Goal: Information Seeking & Learning: Learn about a topic

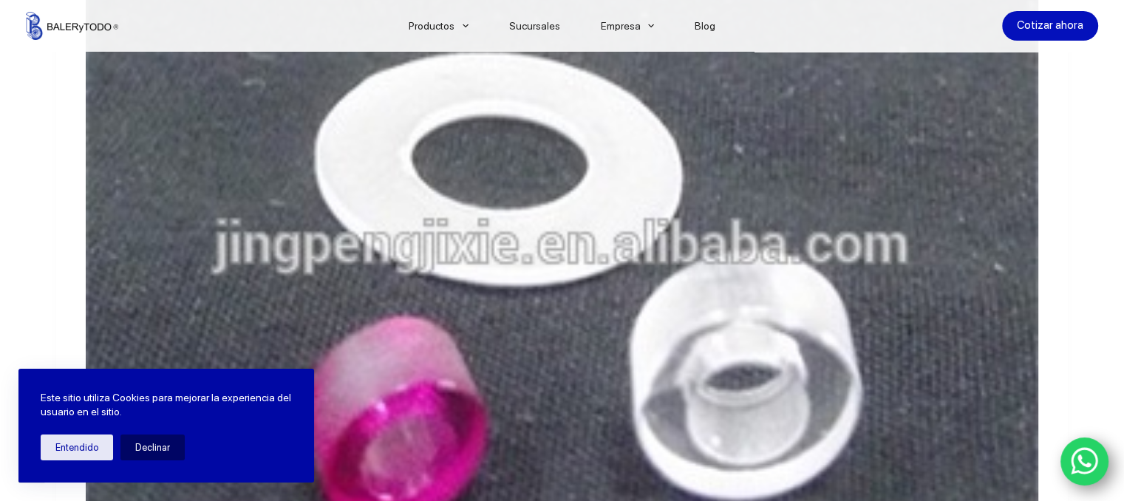
scroll to position [7833, 0]
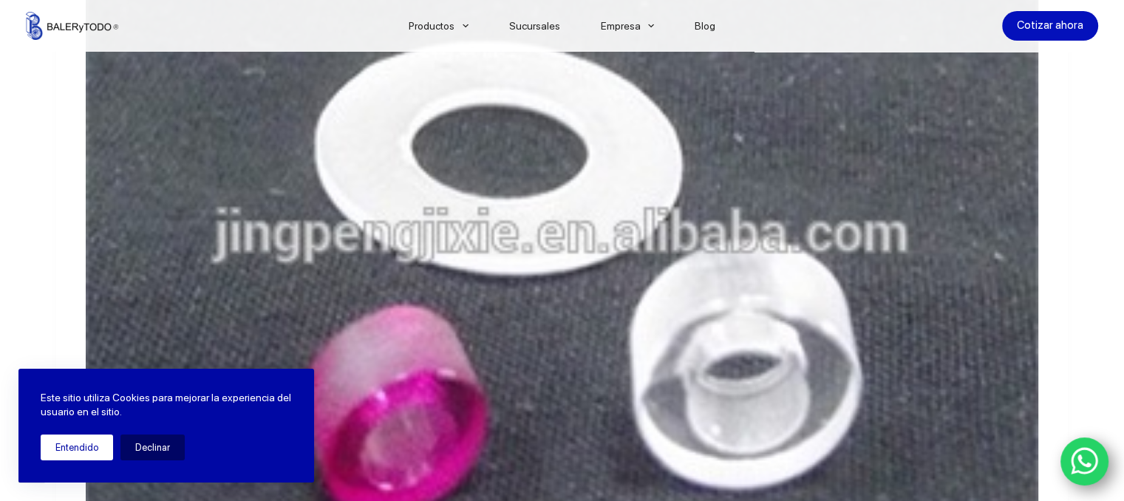
click at [87, 453] on button "Entendido" at bounding box center [77, 447] width 72 height 26
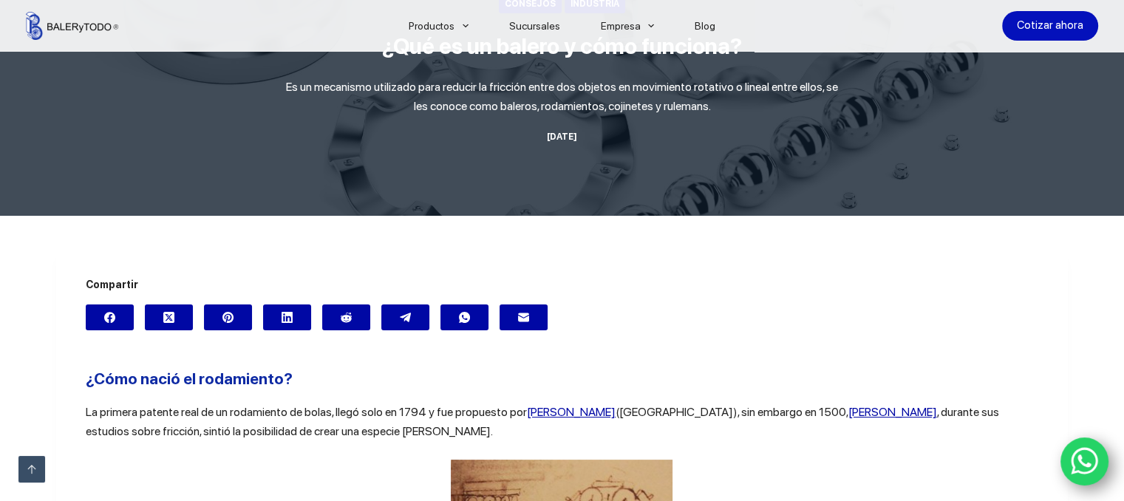
scroll to position [0, 0]
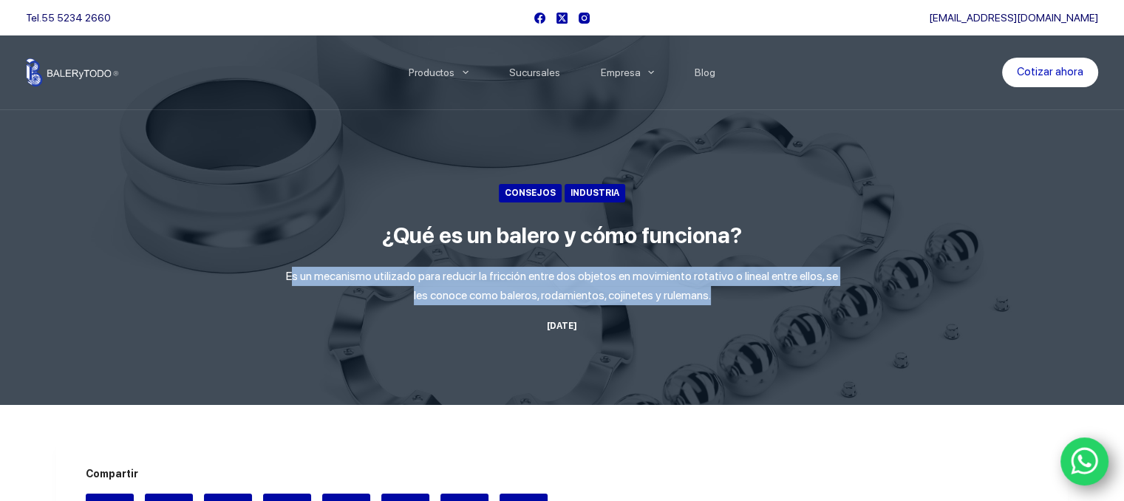
drag, startPoint x: 292, startPoint y: 277, endPoint x: 742, endPoint y: 299, distance: 450.5
click at [742, 299] on p "Es un mecanismo utilizado para reducir la fricción entre dos objetos en movimie…" at bounding box center [562, 286] width 554 height 39
copy p "s un mecanismo utilizado para reducir la fricción entre dos objetos en movimien…"
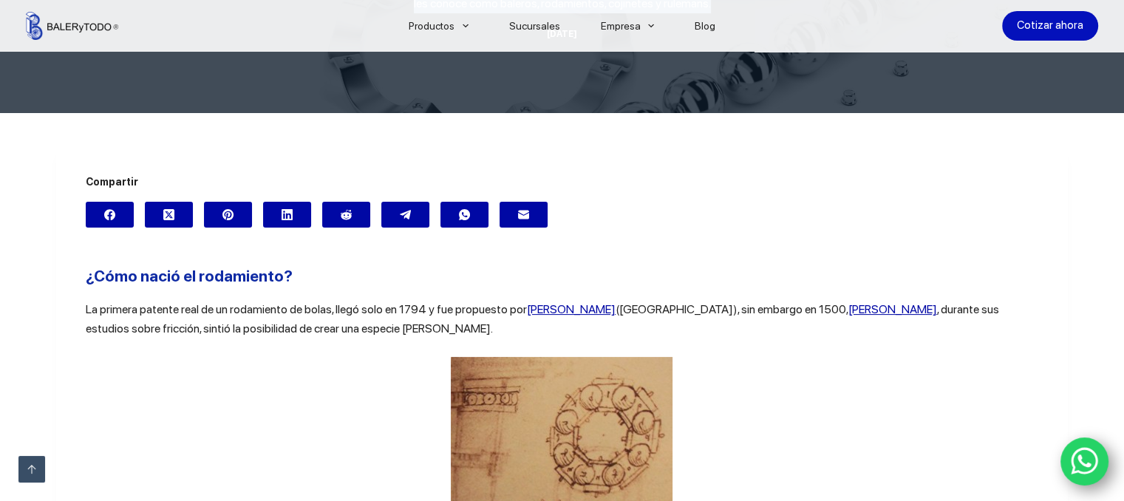
scroll to position [296, 0]
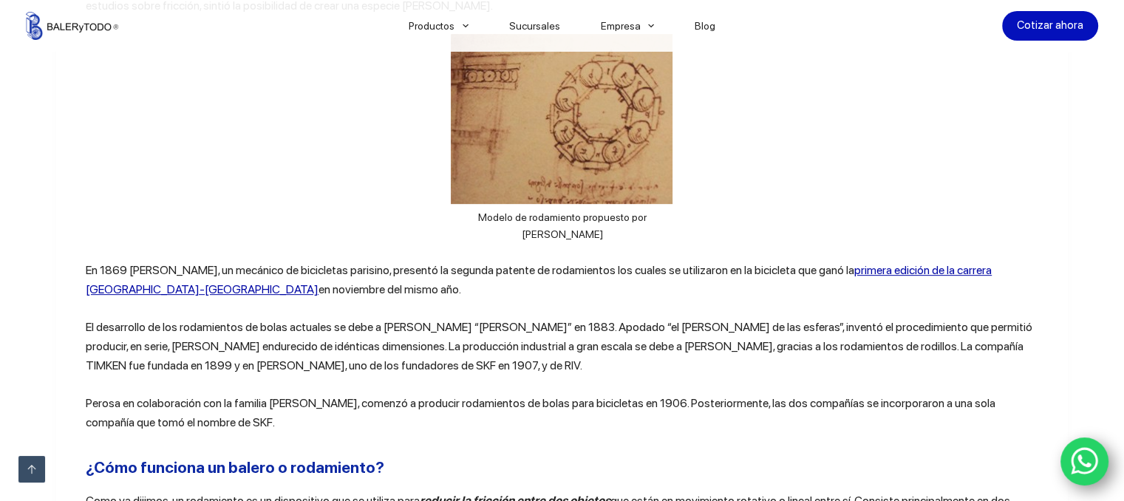
scroll to position [591, 0]
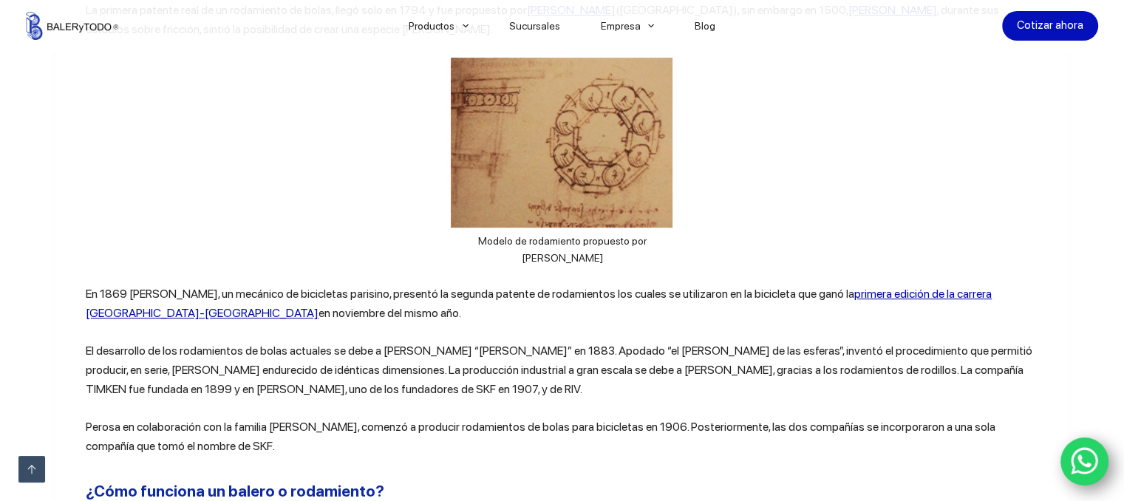
click at [717, 163] on div "Modelo de rodamiento propuesto por [PERSON_NAME]" at bounding box center [562, 162] width 952 height 209
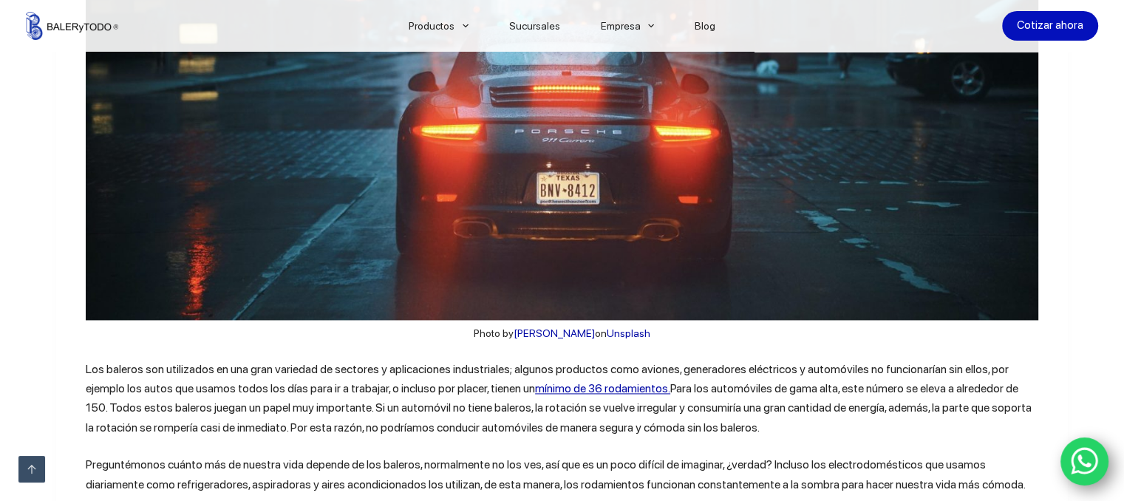
scroll to position [2217, 0]
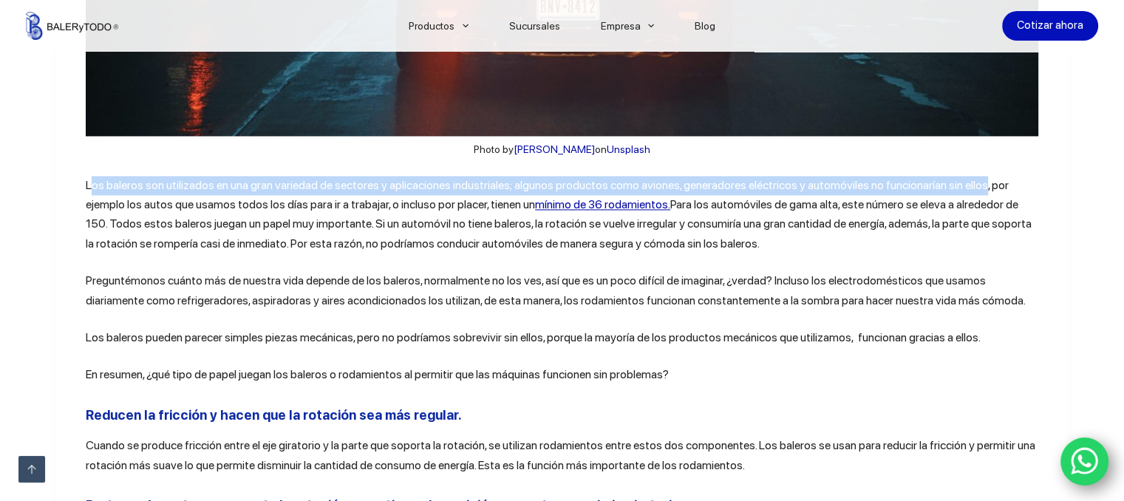
drag, startPoint x: 84, startPoint y: 255, endPoint x: 630, endPoint y: 195, distance: 549.4
click at [975, 251] on p "Los baleros son utilizados en una gran variedad de sectores y aplicaciones indu…" at bounding box center [562, 215] width 952 height 78
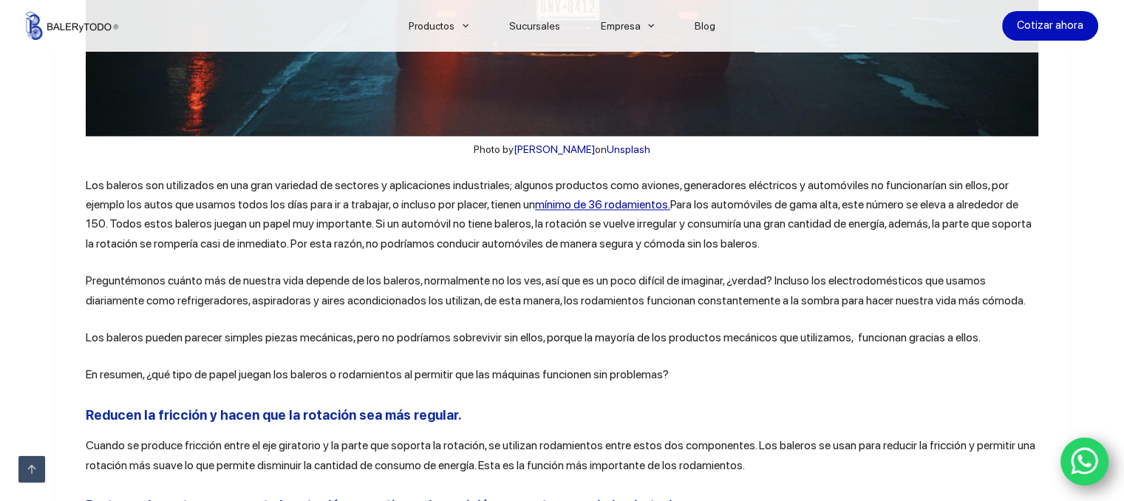
drag, startPoint x: 33, startPoint y: 279, endPoint x: 41, endPoint y: 276, distance: 8.6
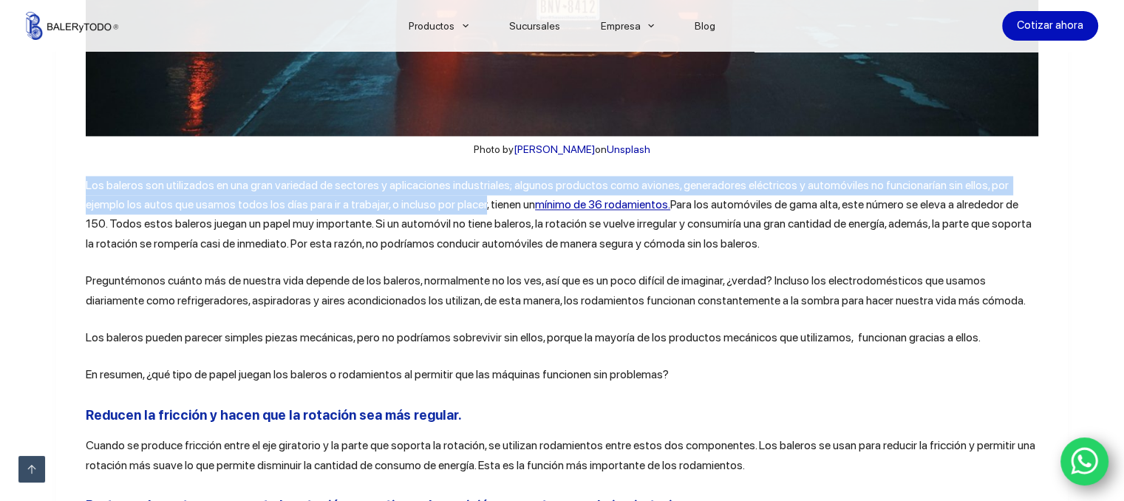
drag, startPoint x: 103, startPoint y: 242, endPoint x: 437, endPoint y: 268, distance: 335.1
copy p "Los baleros son utilizados en una gran variedad de sectores y aplicaciones indu…"
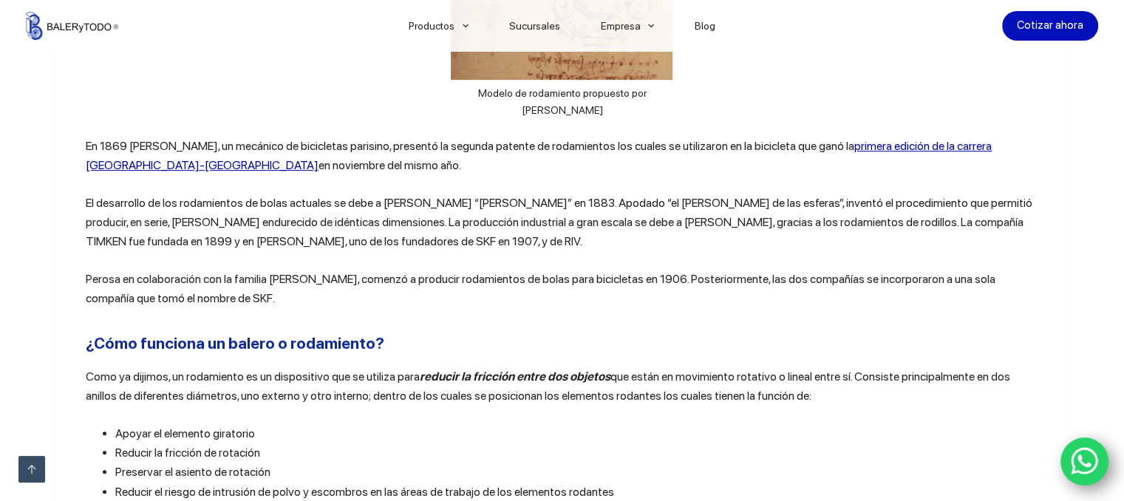
scroll to position [887, 0]
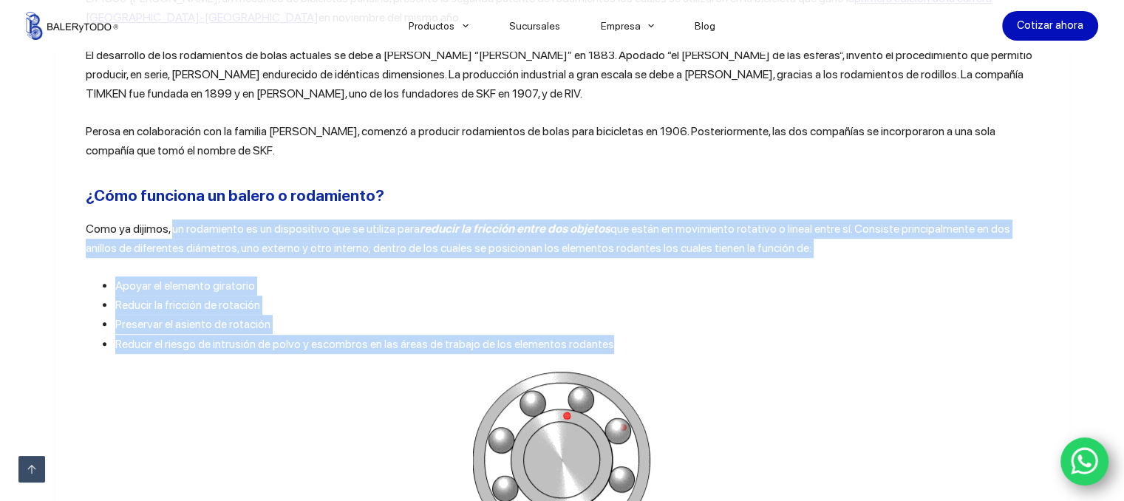
drag, startPoint x: 166, startPoint y: 228, endPoint x: 644, endPoint y: 351, distance: 494.3
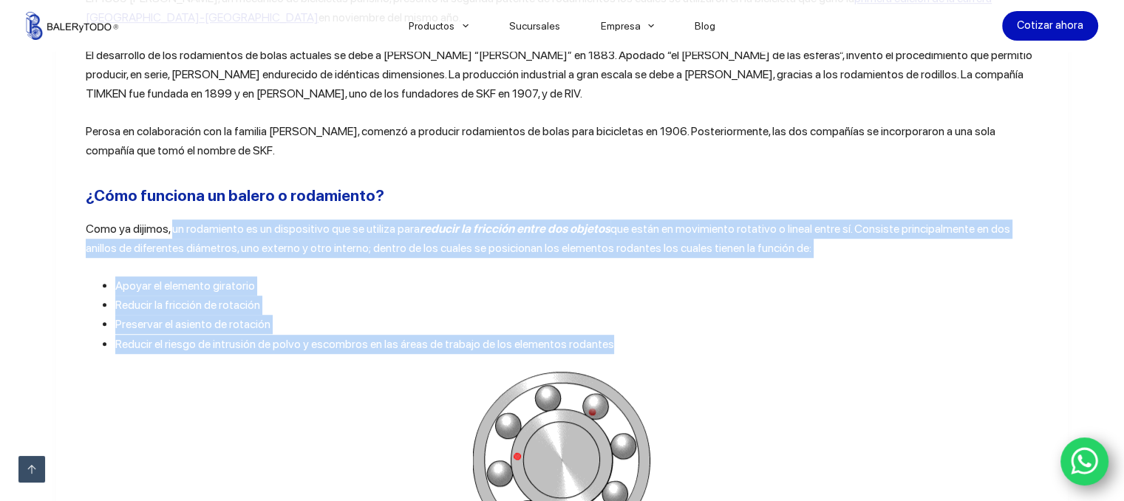
copy div "un rodamiento es un dispositivo que se utiliza para reducir la fricción entre d…"
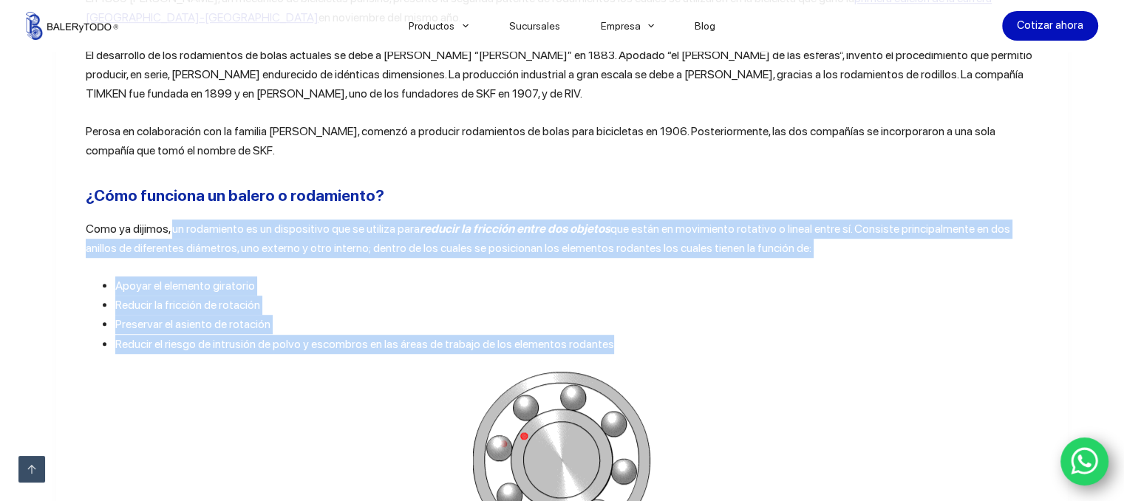
click at [480, 301] on li "Reducir la fricción de rotación" at bounding box center [576, 305] width 923 height 19
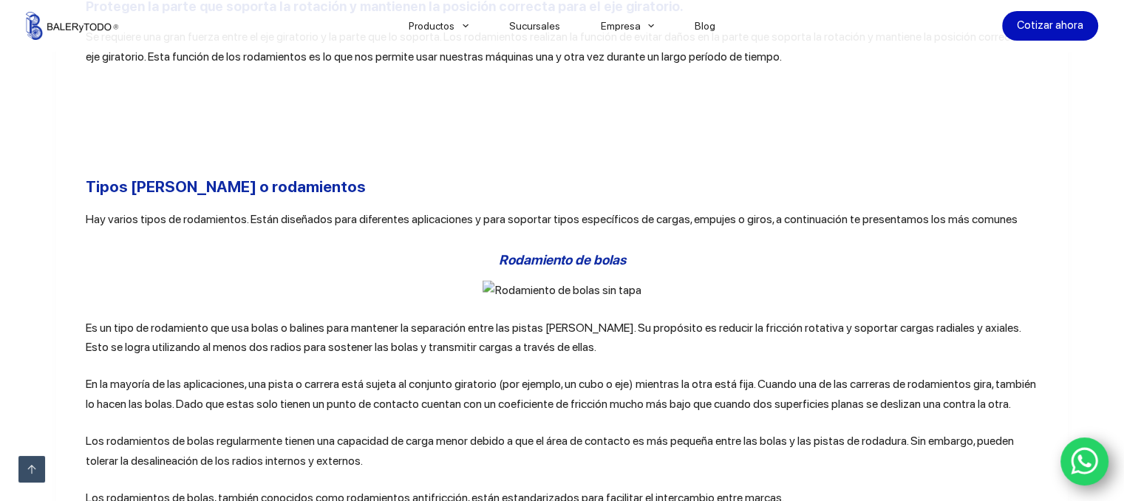
scroll to position [2808, 0]
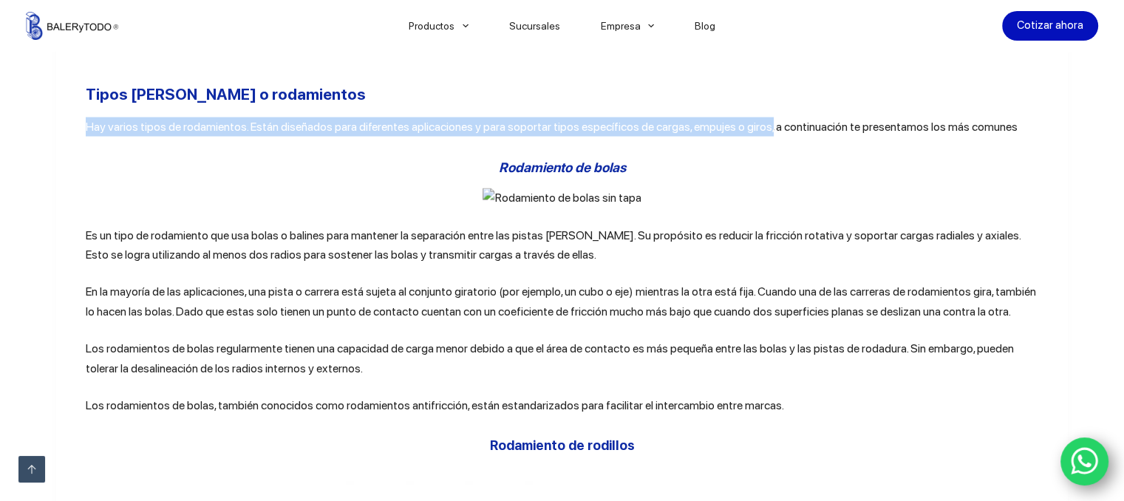
drag, startPoint x: 83, startPoint y: 188, endPoint x: 754, endPoint y: 194, distance: 671.0
click at [757, 136] on p "Hay varios tipos de rodamientos. Están diseñados para diferentes aplicaciones y…" at bounding box center [562, 126] width 952 height 19
copy p "Hay varios tipos de rodamientos. Están diseñados para diferentes aplicaciones y…"
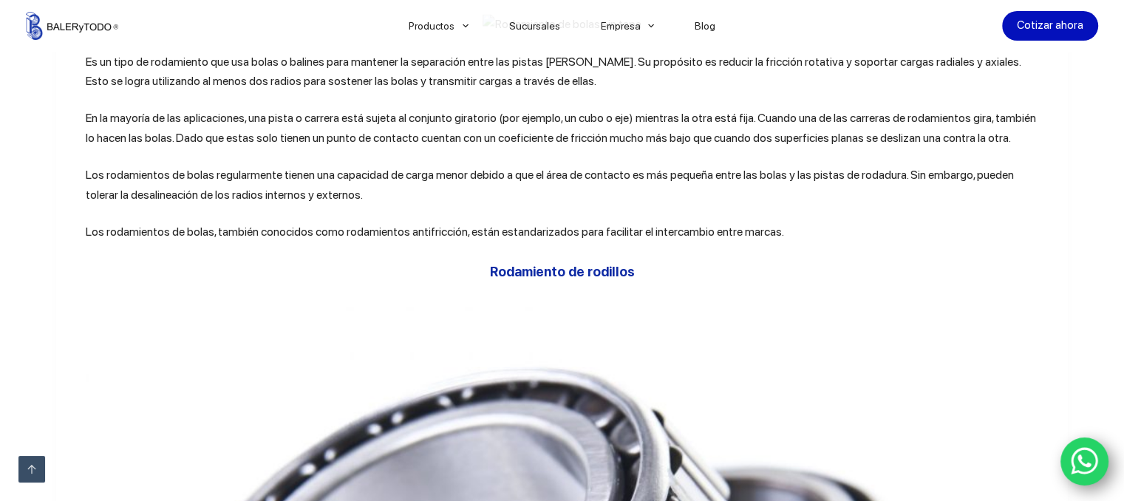
scroll to position [2956, 0]
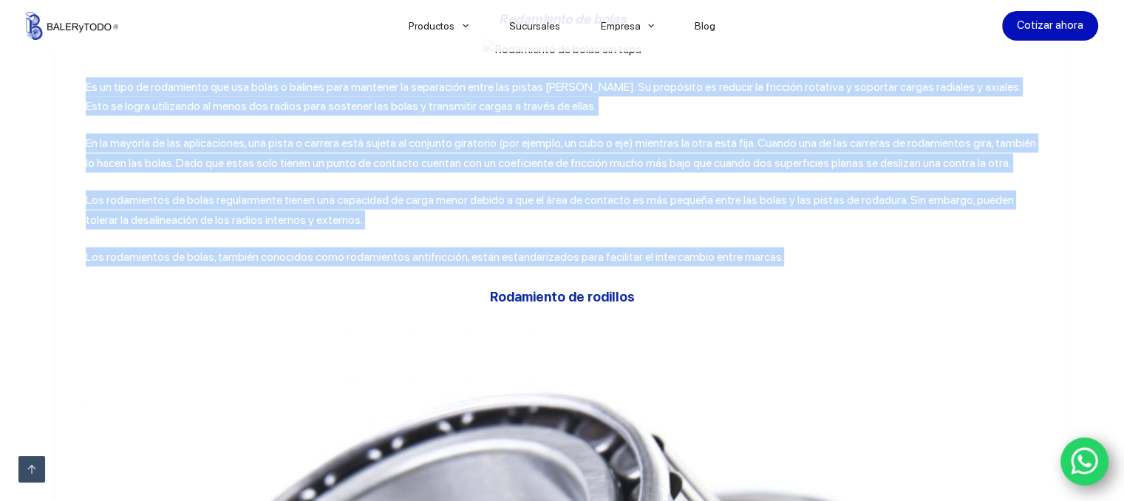
drag, startPoint x: 82, startPoint y: 152, endPoint x: 934, endPoint y: 304, distance: 865.5
copy div "Lo ip dolo si ametconsec adi eli seddo e tempori utla etdolore ma aliquaenim ad…"
click at [822, 267] on p "Los rodamientos de bolas, también conocidos como rodamientos antifricción, está…" at bounding box center [562, 257] width 952 height 19
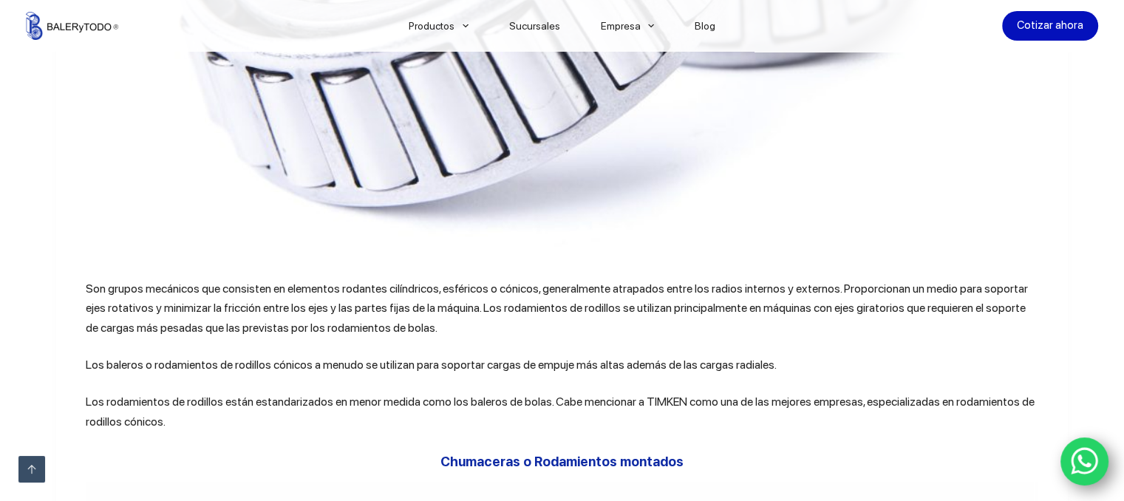
scroll to position [3695, 0]
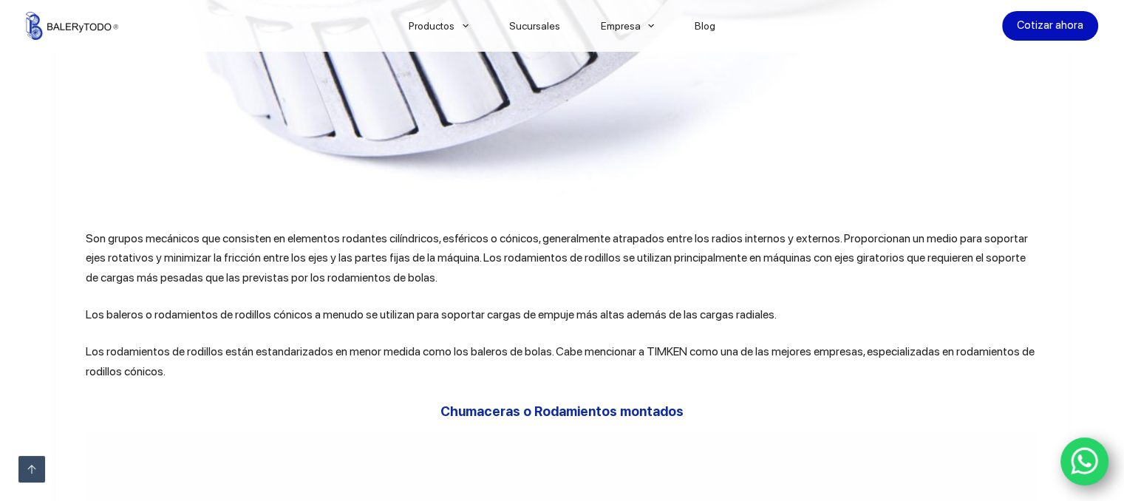
drag, startPoint x: 84, startPoint y: 312, endPoint x: 430, endPoint y: 350, distance: 348.6
click at [430, 287] on p "Son grupos mecánicos que consisten en elementos rodantes cilíndricos, esféricos…" at bounding box center [562, 258] width 952 height 58
copy p "Son grupos mecánicos que consisten en elementos rodantes cilíndricos, esféricos…"
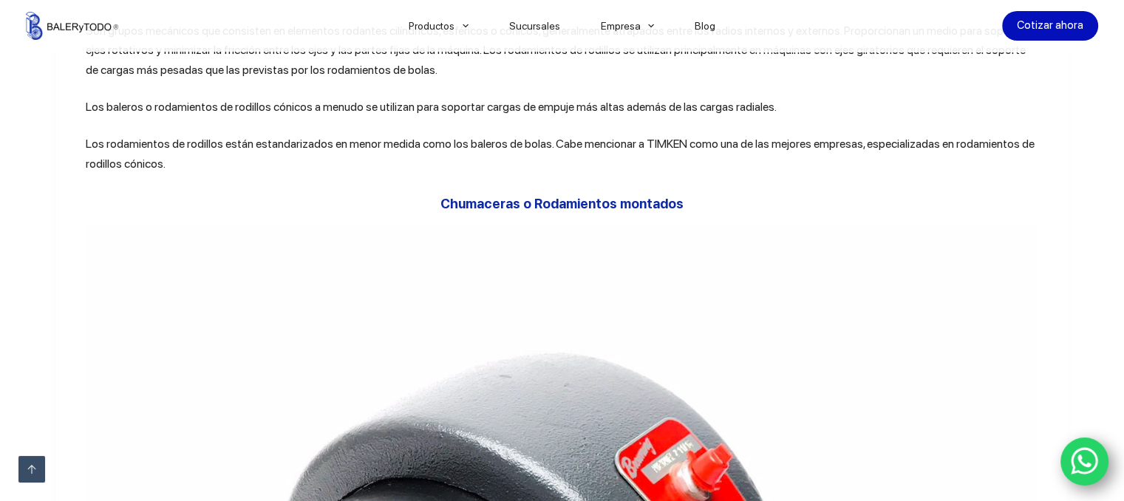
scroll to position [3990, 0]
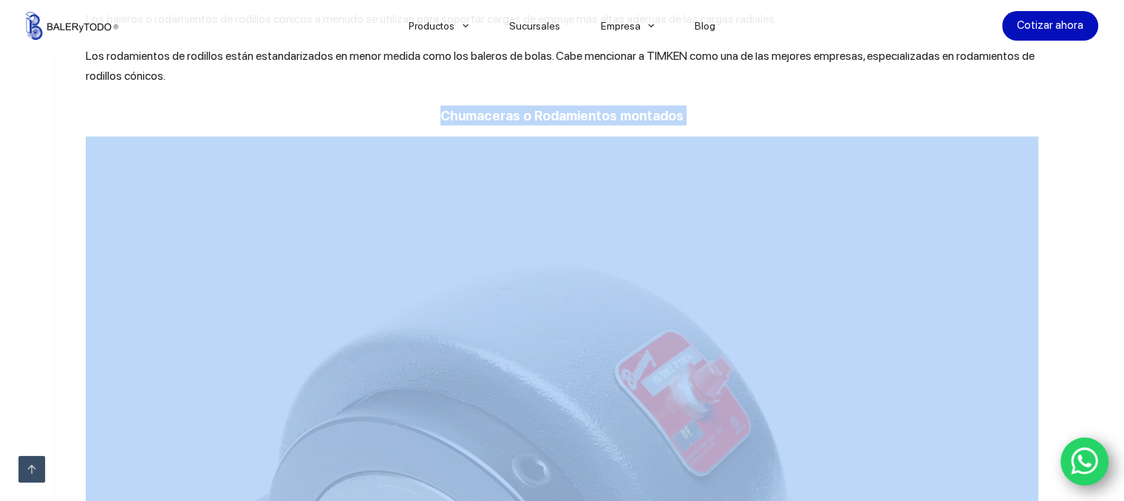
drag, startPoint x: 446, startPoint y: 192, endPoint x: 708, endPoint y: 210, distance: 262.9
click at [715, 126] on h3 "Chumaceras o Rodamientos montados" at bounding box center [562, 116] width 952 height 20
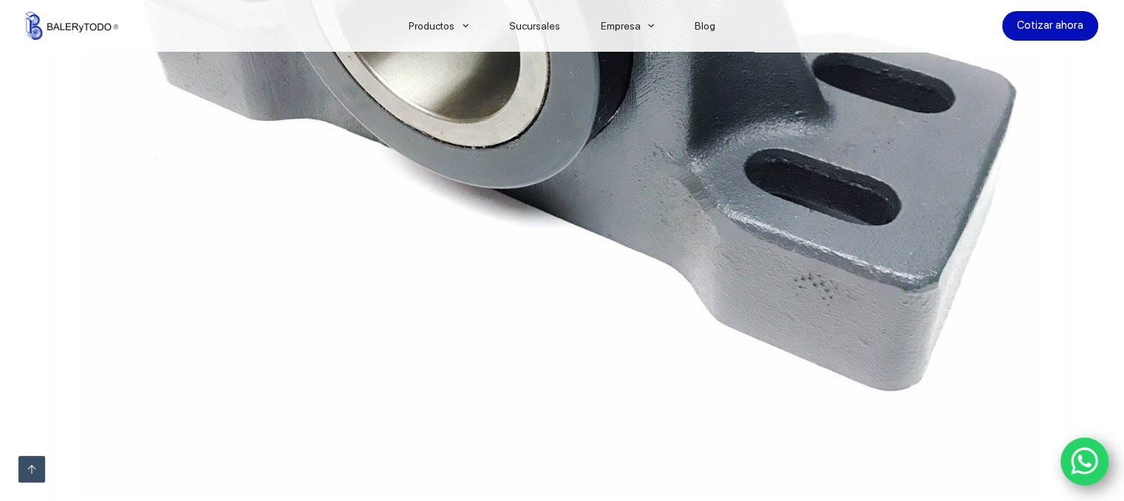
scroll to position [4951, 0]
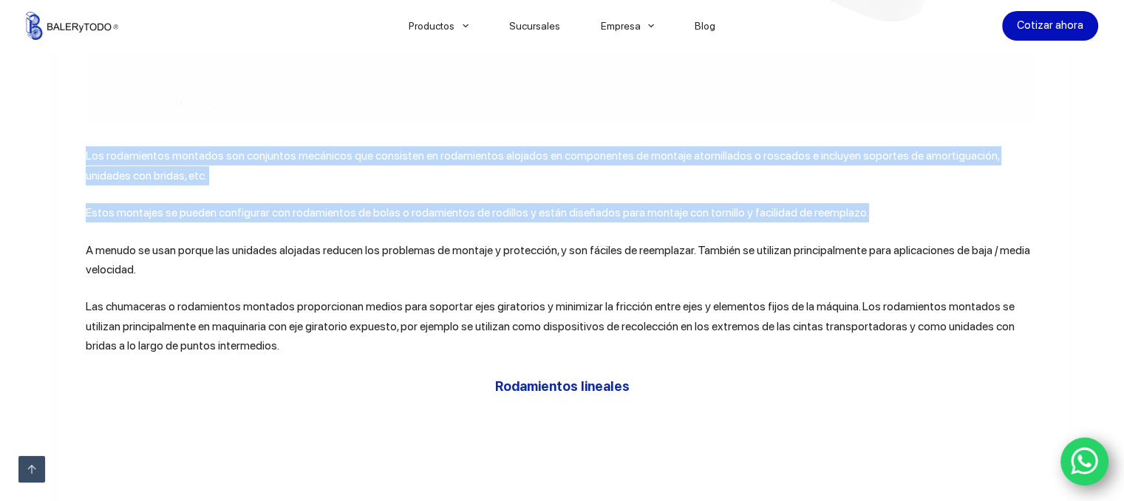
drag, startPoint x: 81, startPoint y: 239, endPoint x: 856, endPoint y: 288, distance: 776.7
click at [856, 288] on div "¿Cómo nació el rodamiento? La primera patente real de un rodamiento de bolas, l…" at bounding box center [562, 49] width 952 height 8888
copy div "Los rodamientos montados son conjuntos mecánicos que consisten en rodamientos a…"
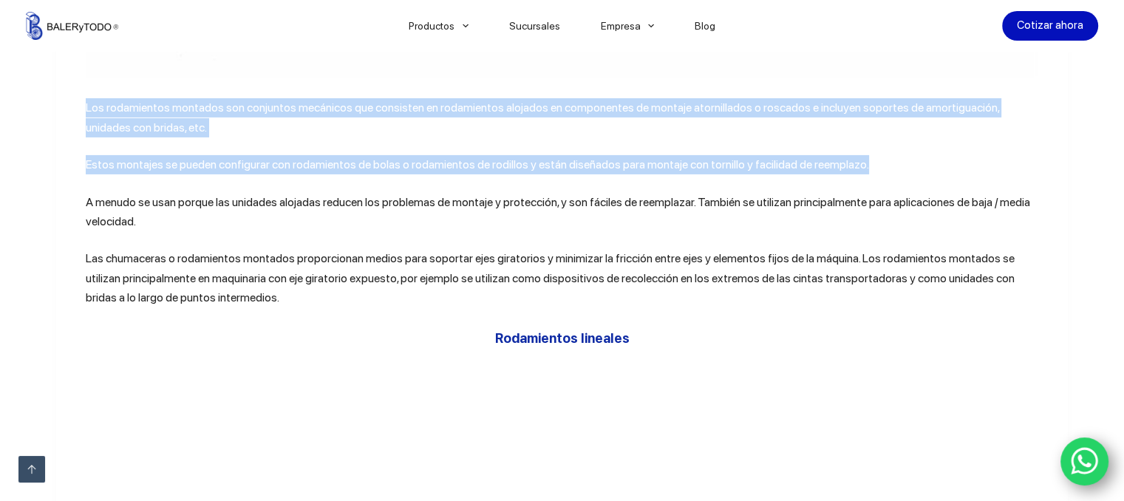
scroll to position [5025, 0]
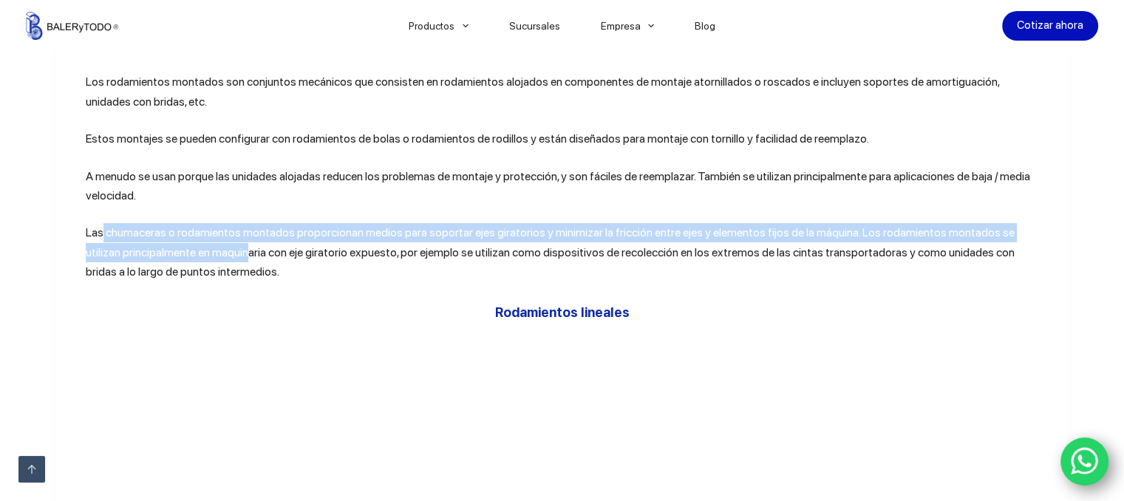
drag, startPoint x: 97, startPoint y: 311, endPoint x: 205, endPoint y: 326, distance: 108.9
click at [205, 282] on p "Las chumaceras o rodamientos montados proporcionan medios para soportar ejes gi…" at bounding box center [562, 252] width 952 height 58
drag, startPoint x: 239, startPoint y: 344, endPoint x: 245, endPoint y: 352, distance: 10.3
click at [244, 282] on p "Las chumaceras o rodamientos montados proporcionan medios para soportar ejes gi…" at bounding box center [562, 252] width 952 height 58
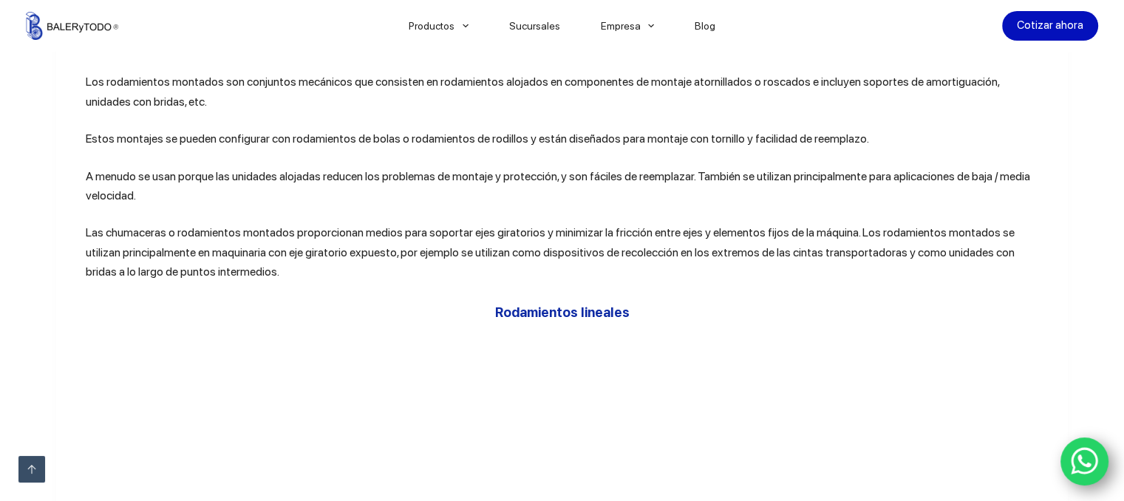
drag, startPoint x: 234, startPoint y: 362, endPoint x: 65, endPoint y: 320, distance: 173.7
click at [65, 320] on article "Compartir ¿Cómo nació el rodamiento? La primera patente real de un rodamiento d…" at bounding box center [562, 31] width 1012 height 9241
copy p "Las chumaceras o rodamientos montados proporcionan medios para soportar ejes gi…"
drag, startPoint x: 757, startPoint y: 429, endPoint x: 750, endPoint y: 419, distance: 12.3
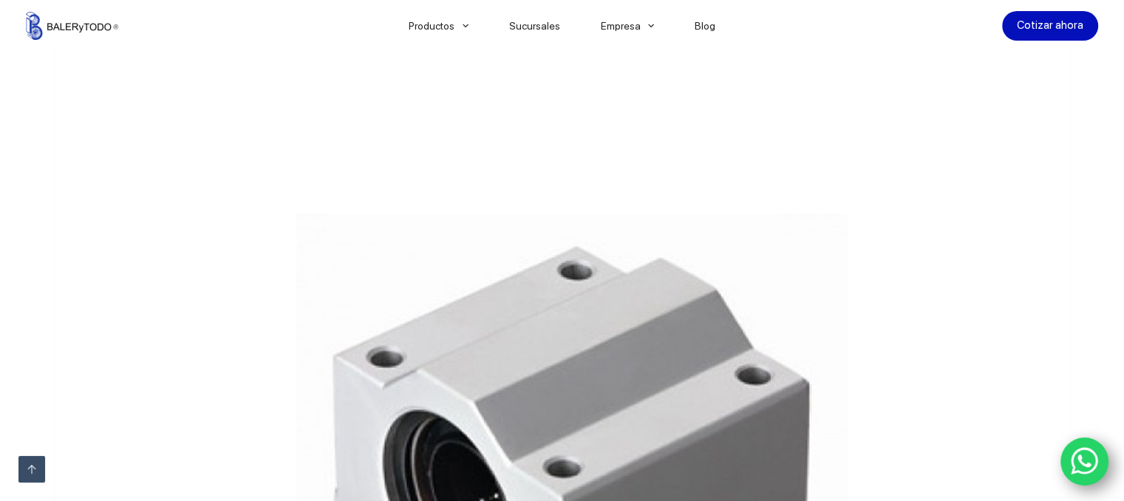
scroll to position [5690, 0]
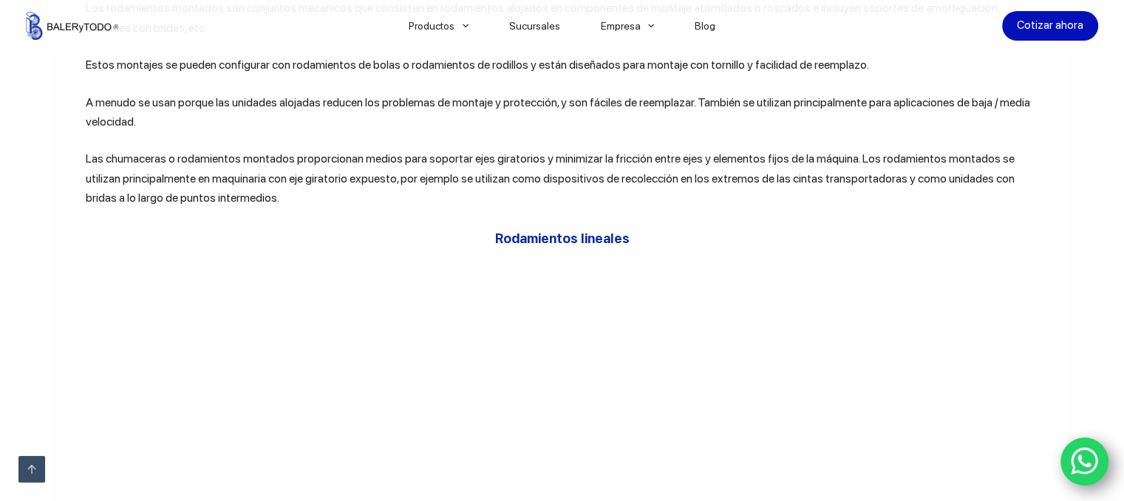
click at [352, 248] on h3 "Rodamientos lineales" at bounding box center [562, 238] width 952 height 20
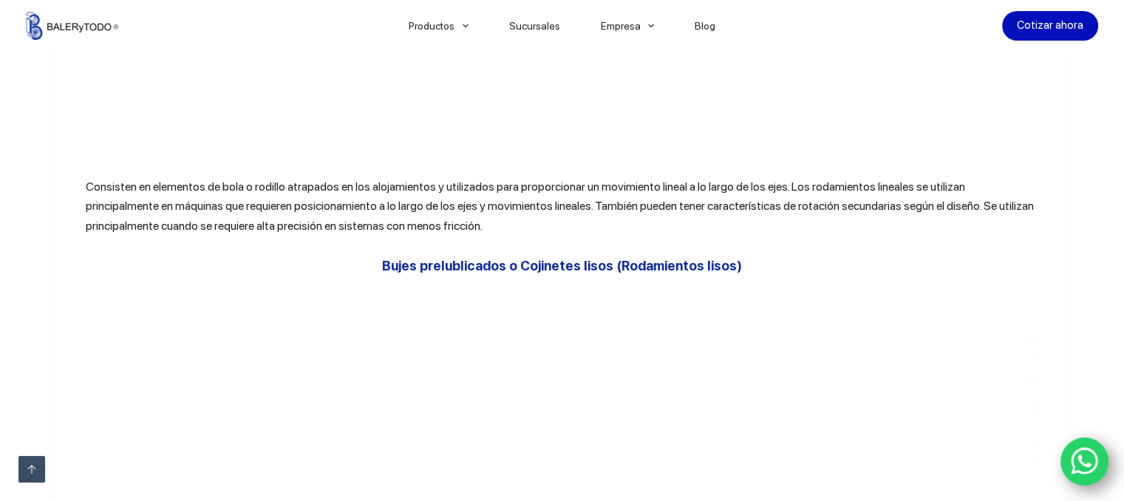
scroll to position [6133, 0]
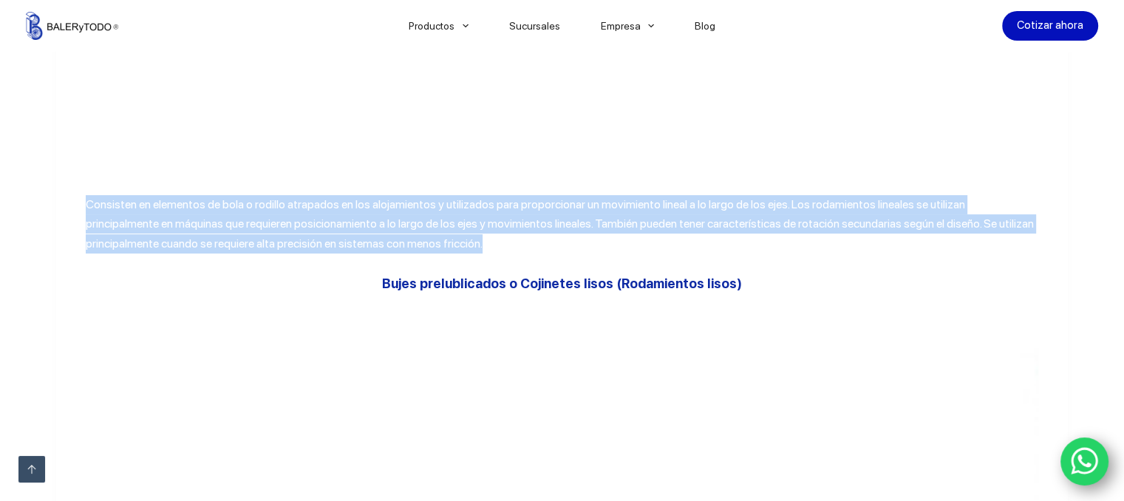
drag, startPoint x: 400, startPoint y: 336, endPoint x: 52, endPoint y: 272, distance: 353.2
drag, startPoint x: 145, startPoint y: 308, endPoint x: 231, endPoint y: 316, distance: 86.0
click at [231, 253] on p "Consisten en elementos de bola o rodillo atrapados en los alojamientos y utiliz…" at bounding box center [562, 224] width 952 height 58
copy p "Consisten en elementos de bola o rodillo atrapados en los alojamientos y utiliz…"
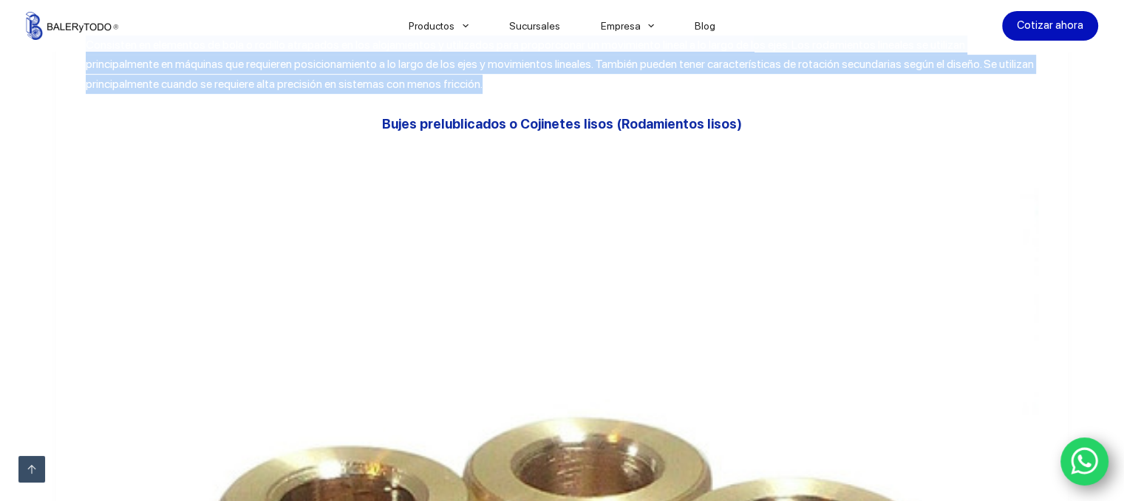
scroll to position [6281, 0]
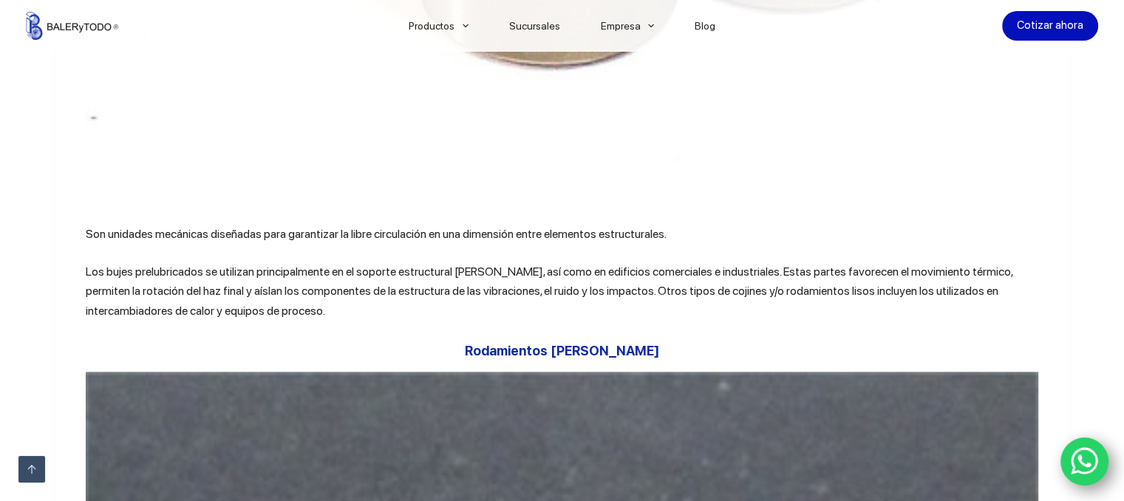
scroll to position [7316, 0]
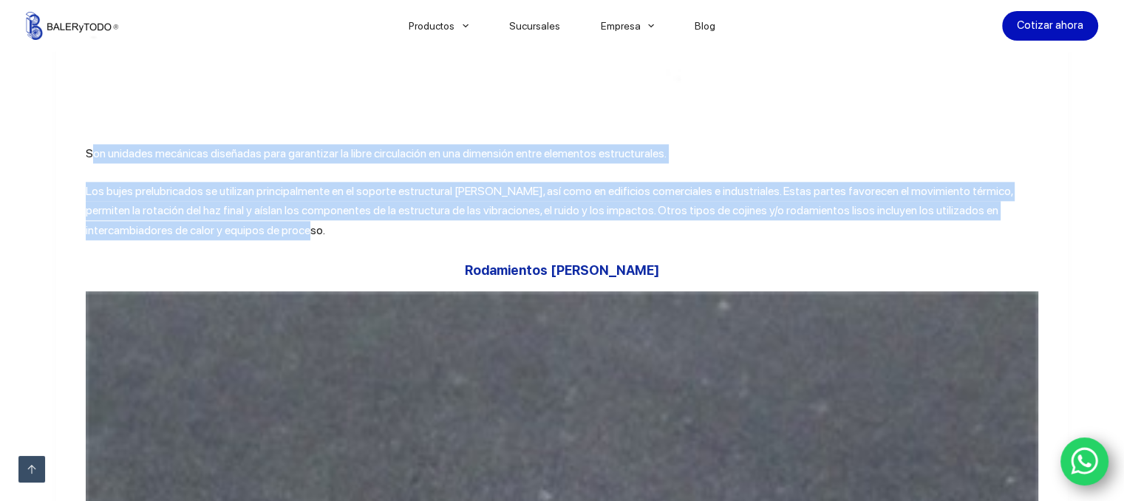
drag, startPoint x: 84, startPoint y: 259, endPoint x: 234, endPoint y: 339, distance: 169.6
click at [234, 240] on p "Los bujes prelubricados se utilizan principalmente en el soporte estructural [P…" at bounding box center [562, 211] width 952 height 58
drag, startPoint x: 217, startPoint y: 335, endPoint x: 77, endPoint y: 255, distance: 160.9
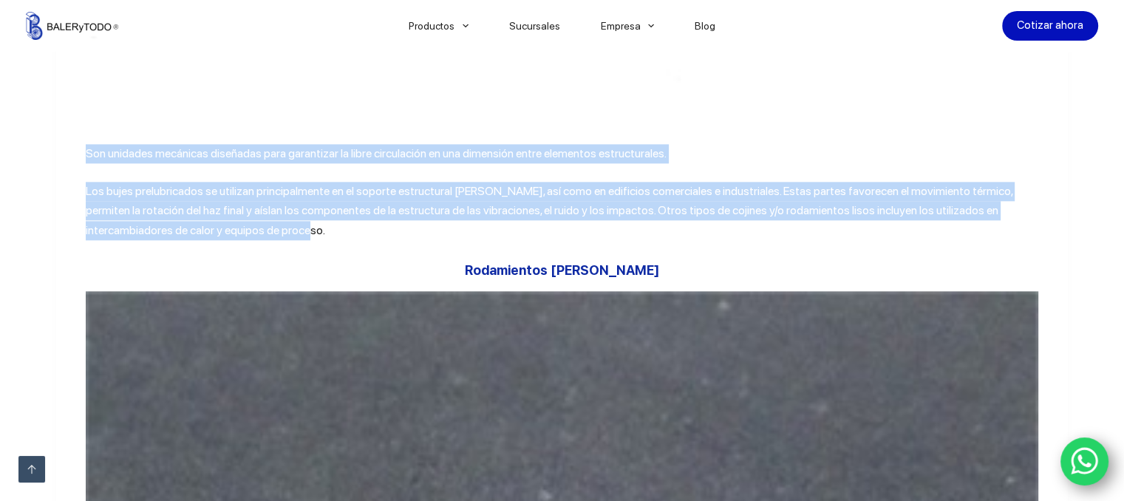
copy div "Son unidades mecánicas diseñadas para garantizar la libre circulación en una di…"
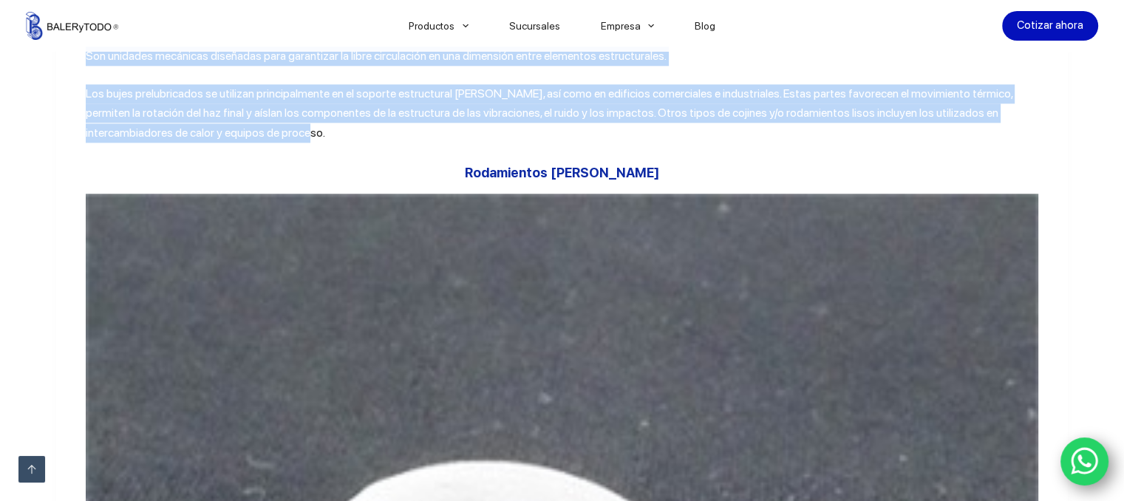
scroll to position [7463, 0]
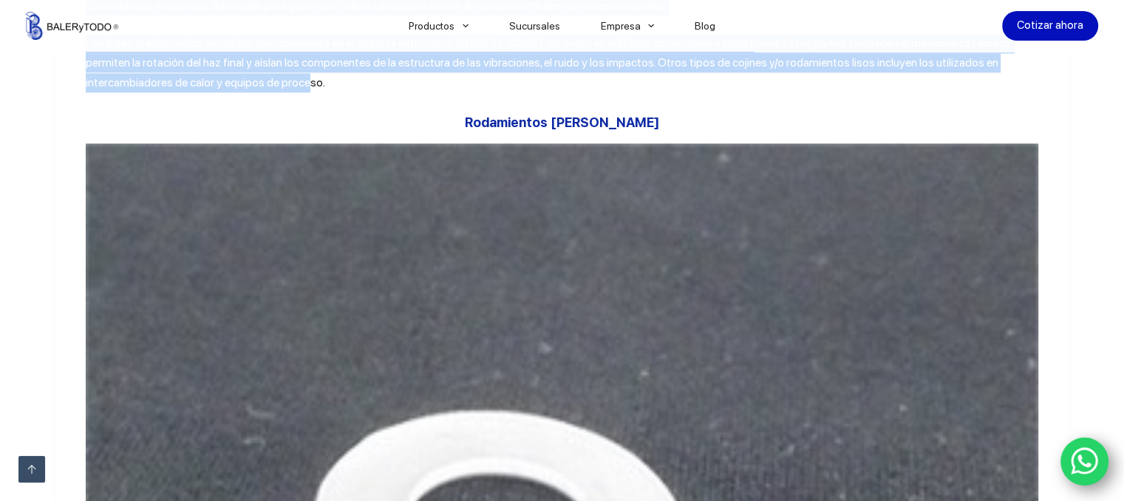
click at [777, 92] on p "Los bujes prelubricados se utilizan principalmente en el soporte estructural [P…" at bounding box center [562, 63] width 952 height 58
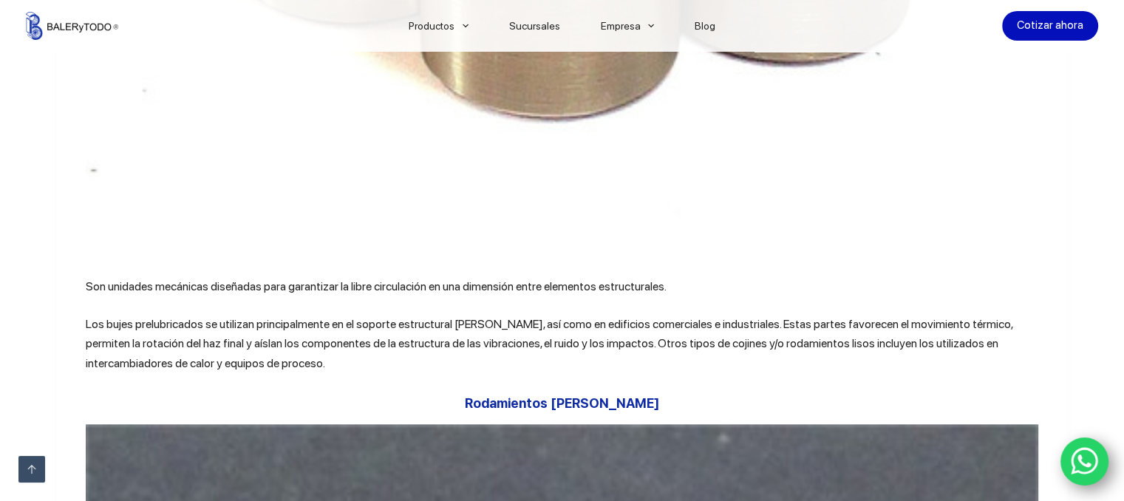
scroll to position [7168, 0]
